Goal: Transaction & Acquisition: Purchase product/service

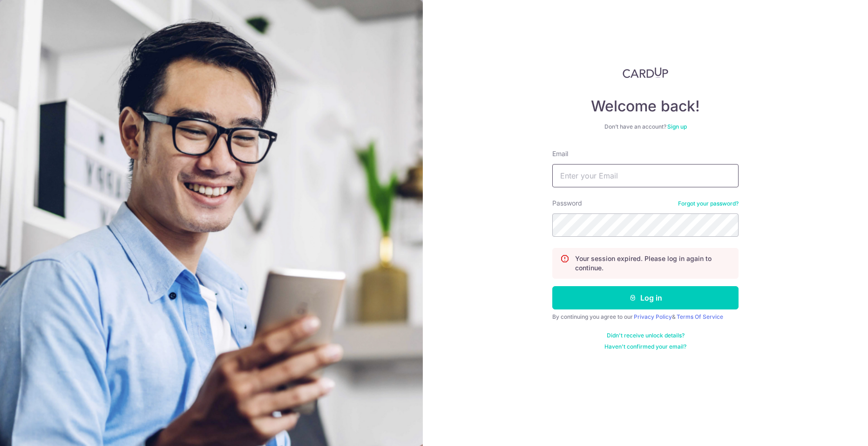
click at [597, 178] on input "Email" at bounding box center [646, 175] width 186 height 23
type input "[EMAIL_ADDRESS][DOMAIN_NAME]"
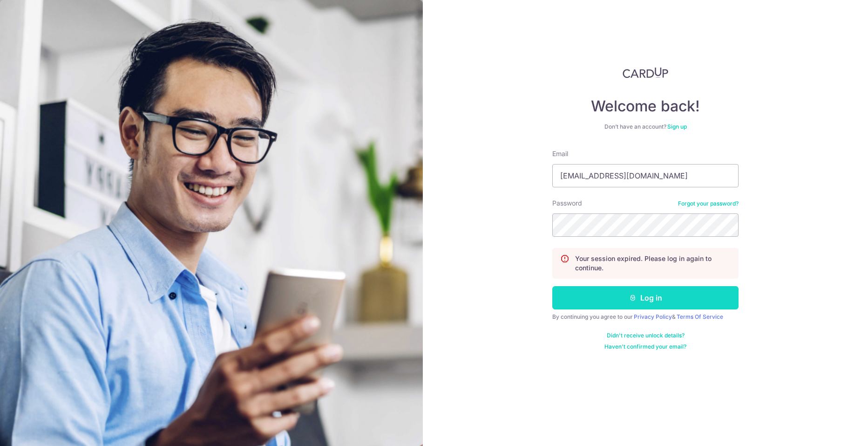
click at [622, 305] on button "Log in" at bounding box center [646, 297] width 186 height 23
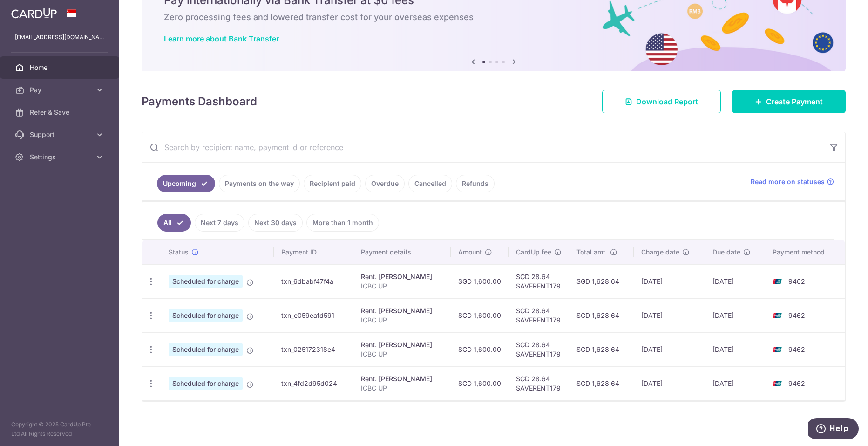
click at [225, 182] on link "Payments on the way" at bounding box center [259, 184] width 81 height 18
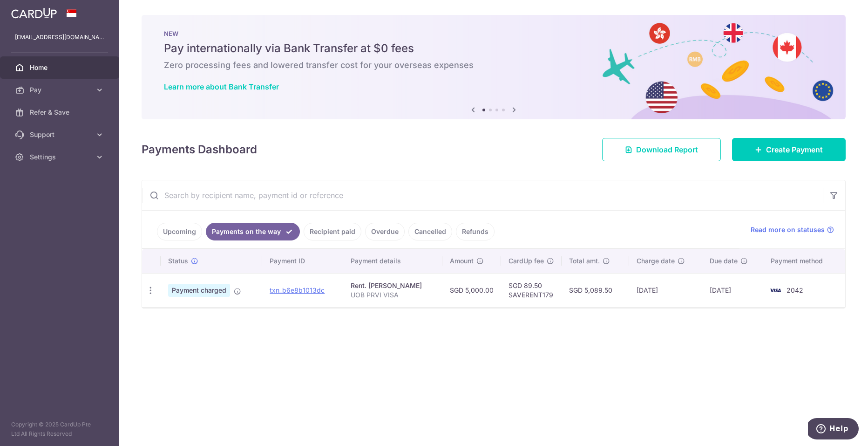
click at [180, 234] on link "Upcoming" at bounding box center [179, 232] width 45 height 18
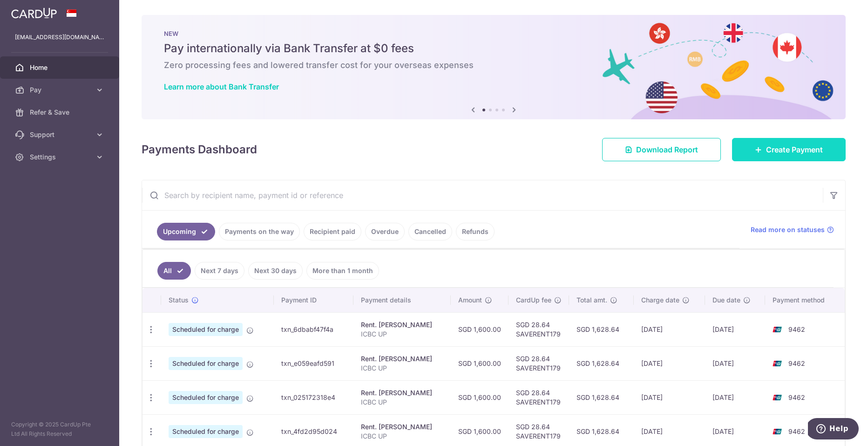
click at [767, 150] on span "Create Payment" at bounding box center [794, 149] width 57 height 11
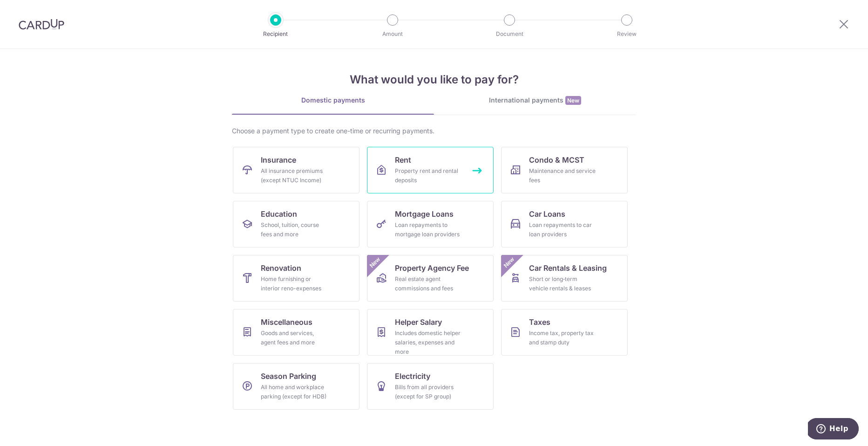
click at [406, 165] on link "Rent Property rent and rental deposits" at bounding box center [430, 170] width 127 height 47
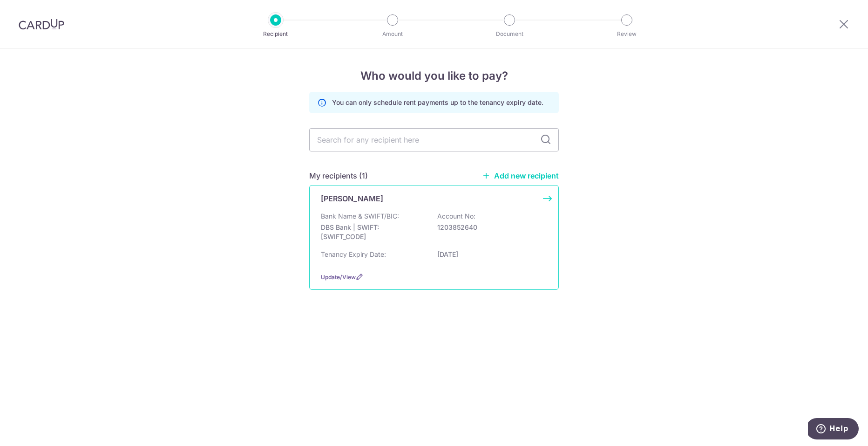
click at [360, 250] on p "Tenancy Expiry Date:" at bounding box center [353, 254] width 65 height 9
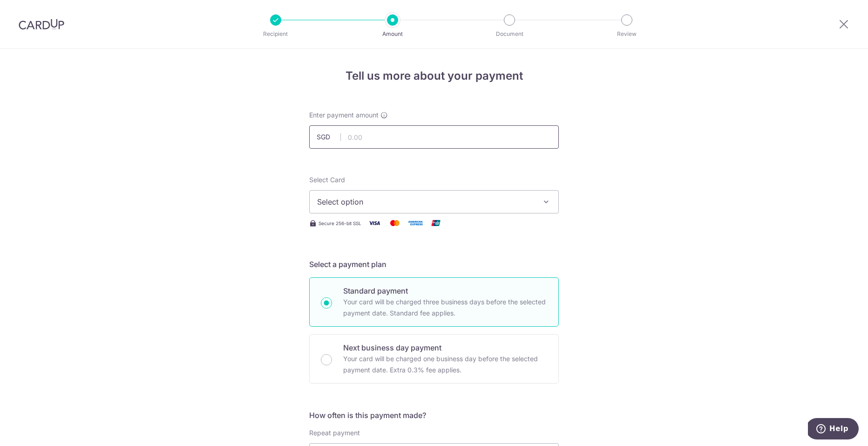
click at [378, 139] on input "text" at bounding box center [434, 136] width 250 height 23
type input "5,000.00"
click at [497, 184] on div "Select Card Select option Add credit card Your Cards **** 5200 **** 1195 **** 3…" at bounding box center [434, 194] width 250 height 38
click at [475, 205] on span "Select option" at bounding box center [425, 201] width 217 height 11
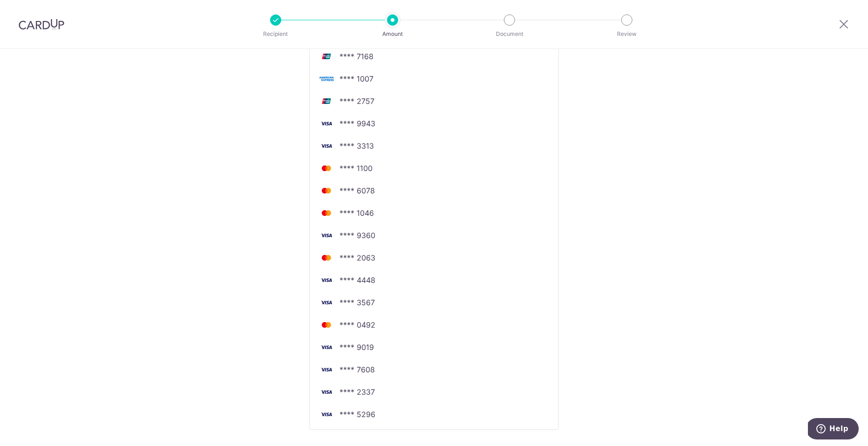
scroll to position [348, 0]
click at [638, 157] on div "Tell us more about your payment Enter payment amount SGD 5,000.00 5000.00 Selec…" at bounding box center [434, 122] width 868 height 843
